Goal: Information Seeking & Learning: Learn about a topic

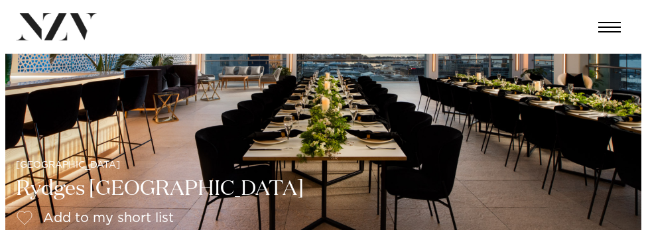
scroll to position [133, 0]
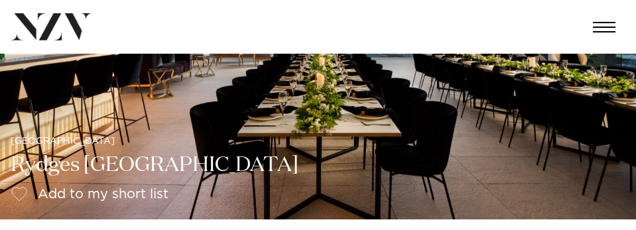
click at [414, 89] on img at bounding box center [318, 70] width 636 height 298
